Goal: Complete application form

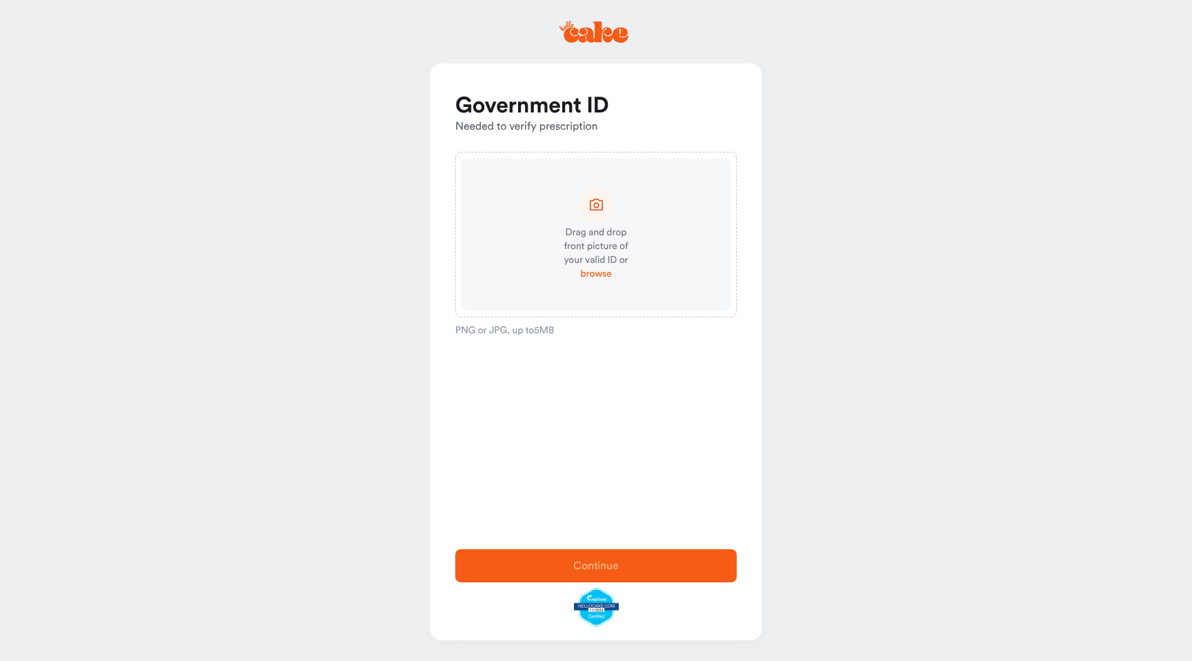
click at [602, 274] on span "browse" at bounding box center [595, 274] width 31 height 14
click at [598, 273] on span "browse" at bounding box center [595, 274] width 31 height 14
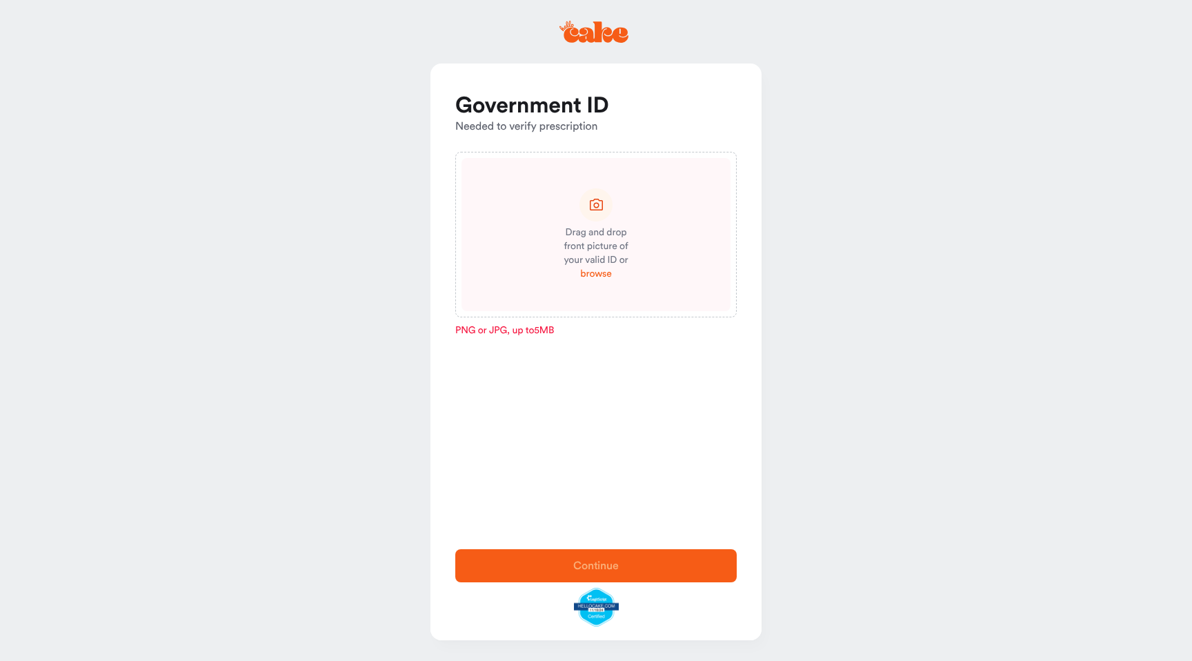
click at [599, 275] on span "browse" at bounding box center [595, 274] width 31 height 14
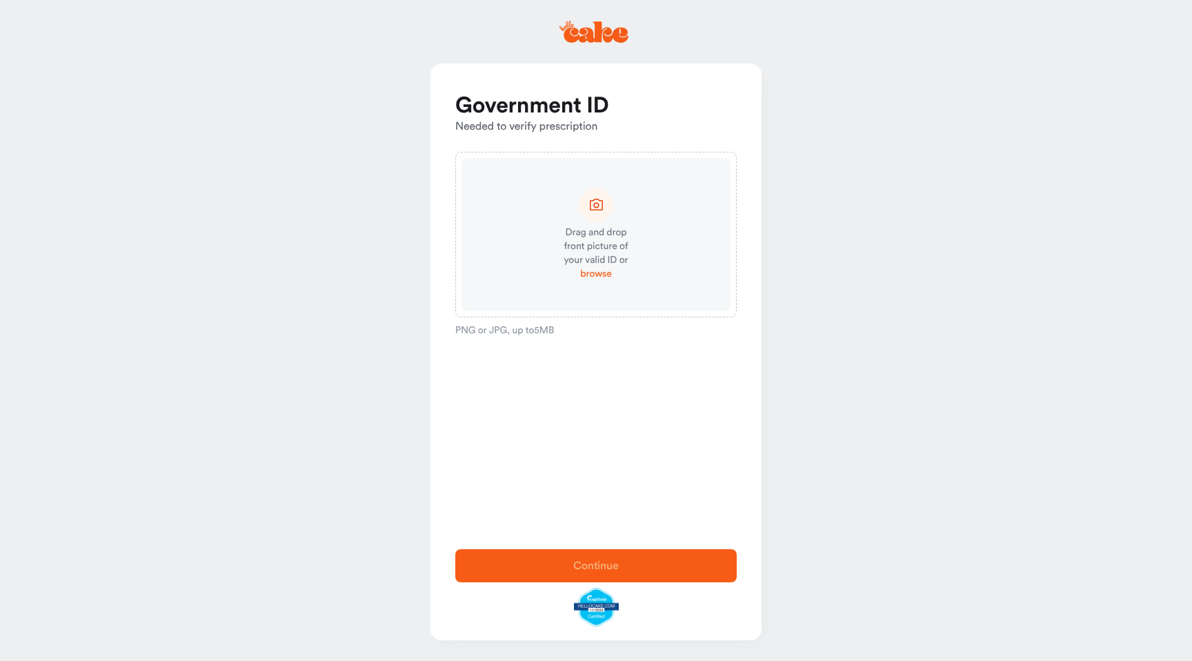
click at [601, 274] on span "browse" at bounding box center [595, 274] width 31 height 14
